Goal: Task Accomplishment & Management: Use online tool/utility

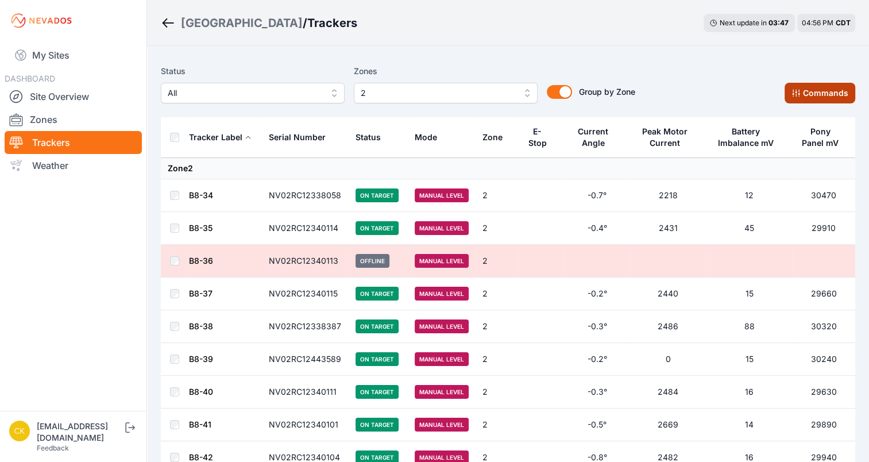
click at [794, 94] on icon at bounding box center [795, 93] width 7 height 7
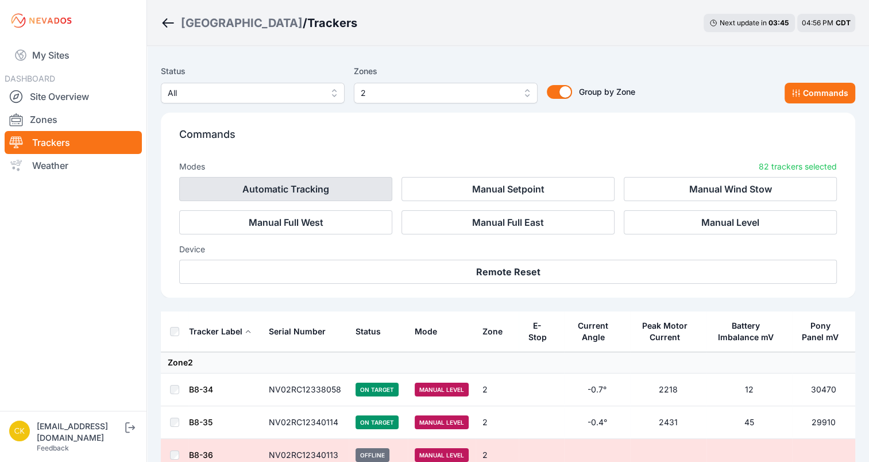
click at [353, 194] on button "Automatic Tracking" at bounding box center [285, 189] width 213 height 24
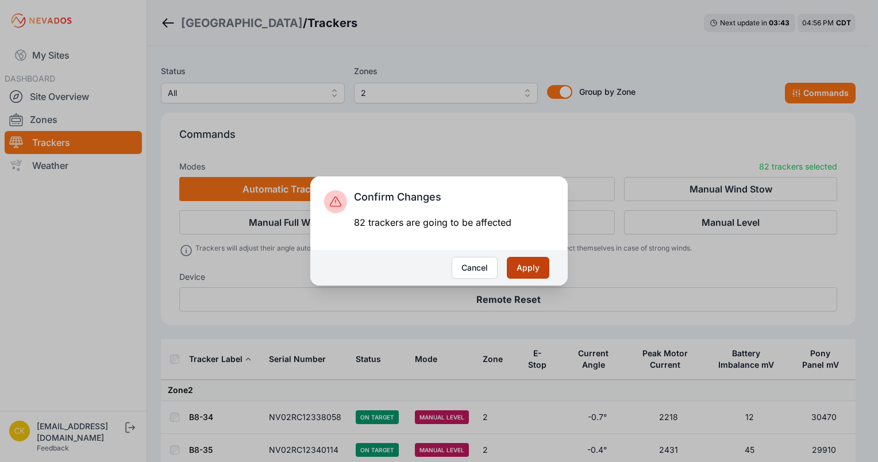
click at [540, 276] on button "Apply" at bounding box center [528, 268] width 43 height 22
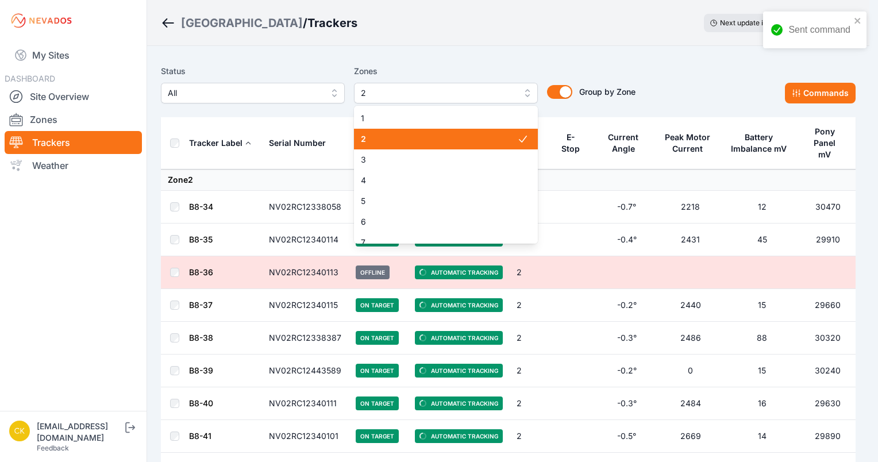
click at [482, 96] on span "2" at bounding box center [438, 93] width 154 height 14
click at [464, 137] on span "2" at bounding box center [439, 138] width 156 height 11
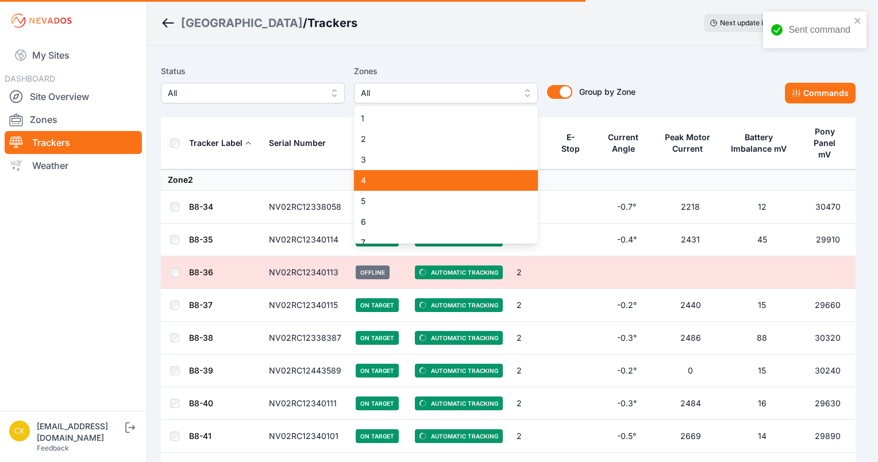
click at [428, 195] on div "5" at bounding box center [446, 201] width 184 height 21
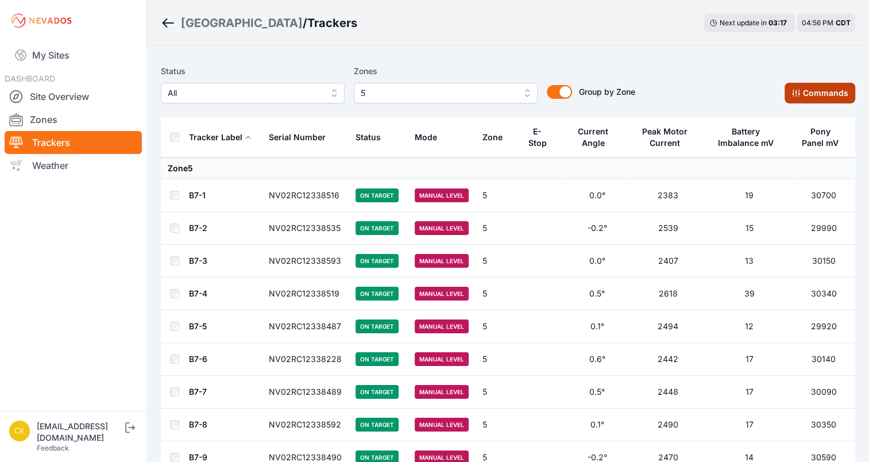
click at [805, 95] on button "Commands" at bounding box center [820, 93] width 71 height 21
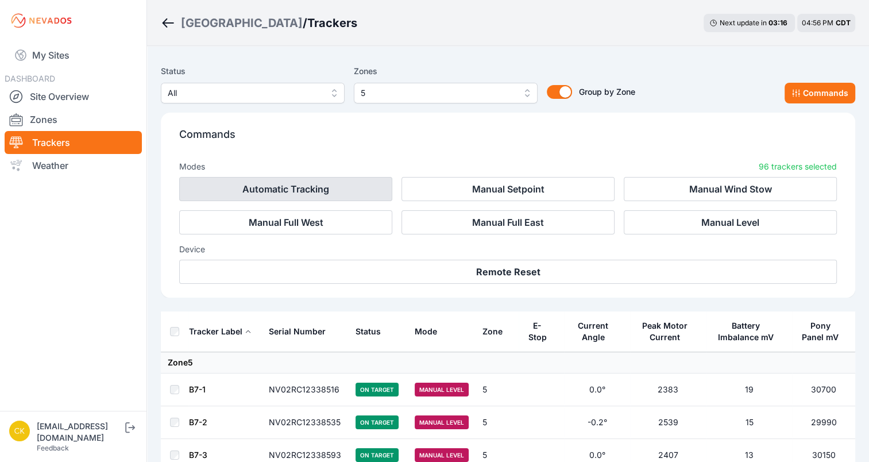
click at [358, 186] on button "Automatic Tracking" at bounding box center [285, 189] width 213 height 24
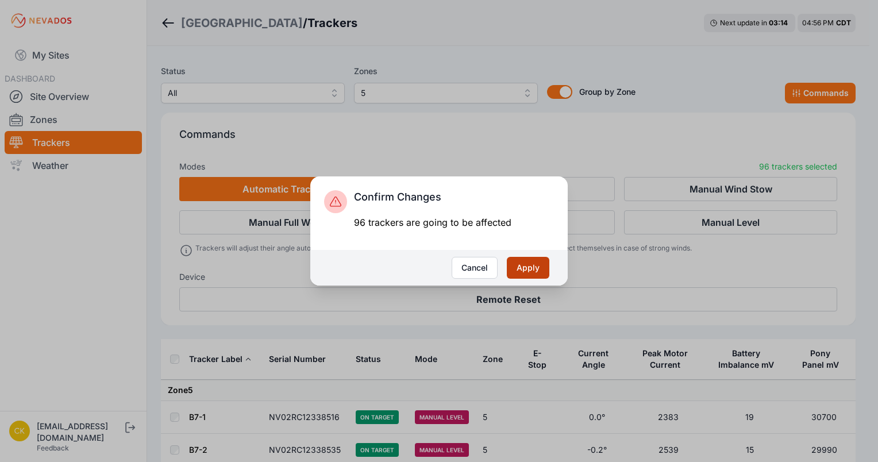
click at [529, 269] on button "Apply" at bounding box center [528, 268] width 43 height 22
